Goal: Obtain resource: Obtain resource

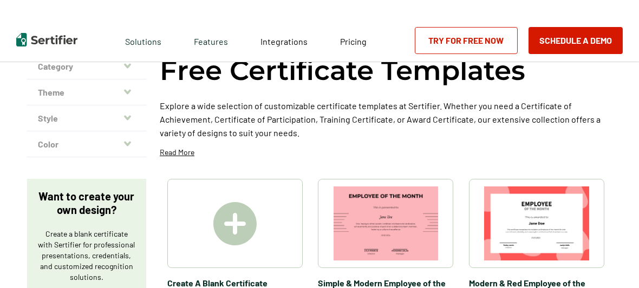
scroll to position [129, 0]
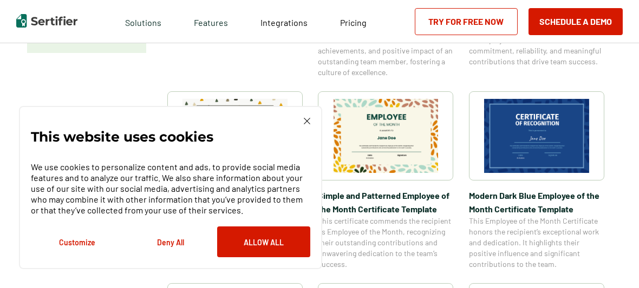
scroll to position [346, 0]
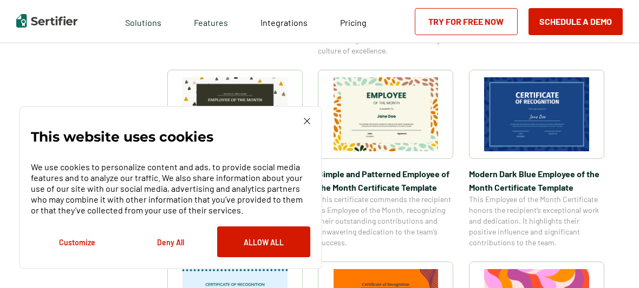
click at [308, 121] on img at bounding box center [307, 121] width 6 height 6
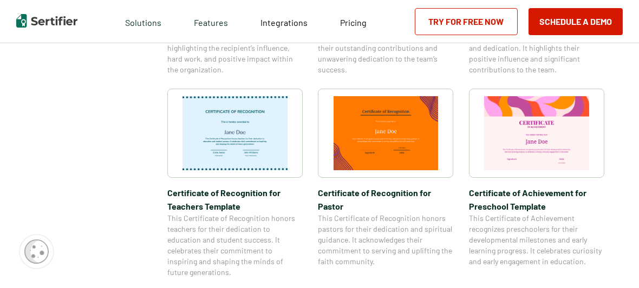
scroll to position [497, 0]
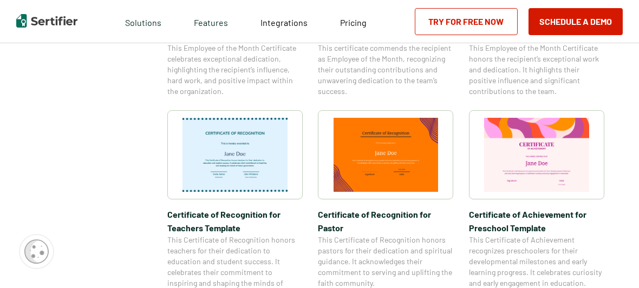
click at [390, 163] on img at bounding box center [385, 155] width 105 height 74
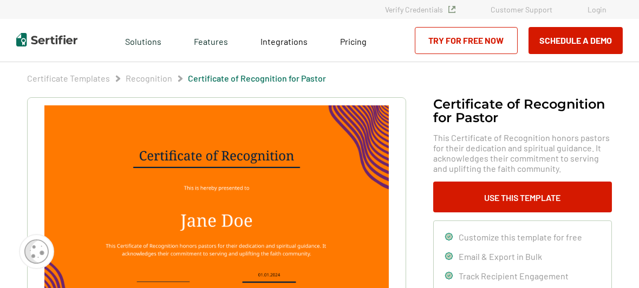
click at [410, 207] on div "Certificate of Recognition for Pastor This Certificate of Recognition honors pa…" at bounding box center [319, 255] width 585 height 317
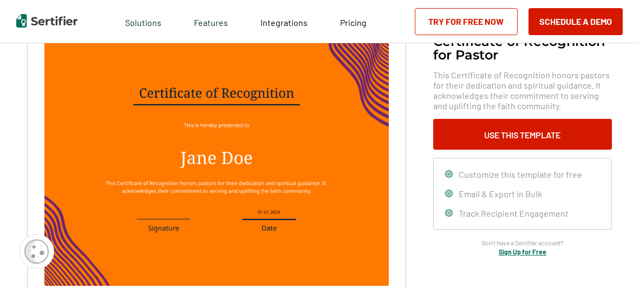
scroll to position [64, 0]
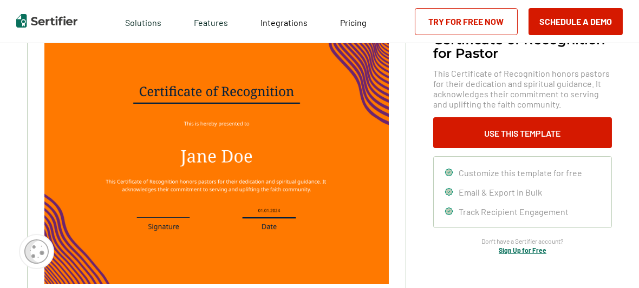
click at [207, 156] on img at bounding box center [216, 163] width 344 height 244
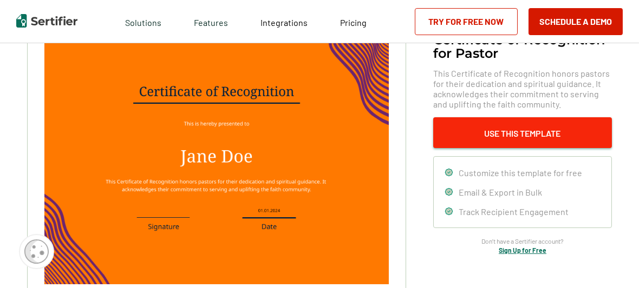
click at [509, 138] on button "Use This Template" at bounding box center [522, 132] width 179 height 31
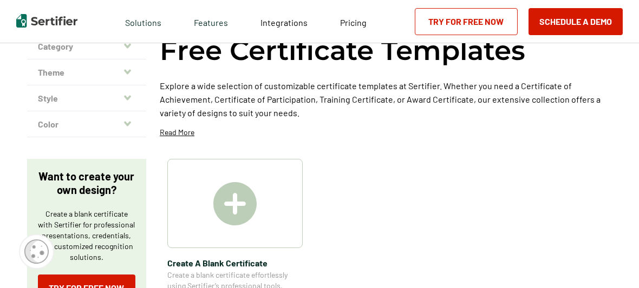
scroll to position [497, 0]
